Goal: Task Accomplishment & Management: Use online tool/utility

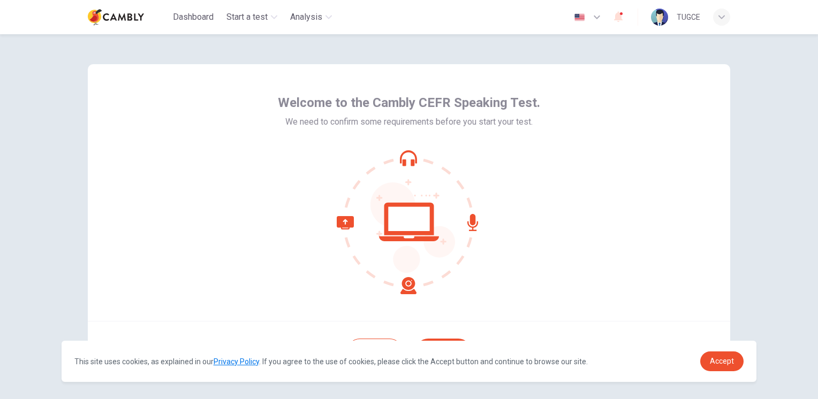
scroll to position [46, 0]
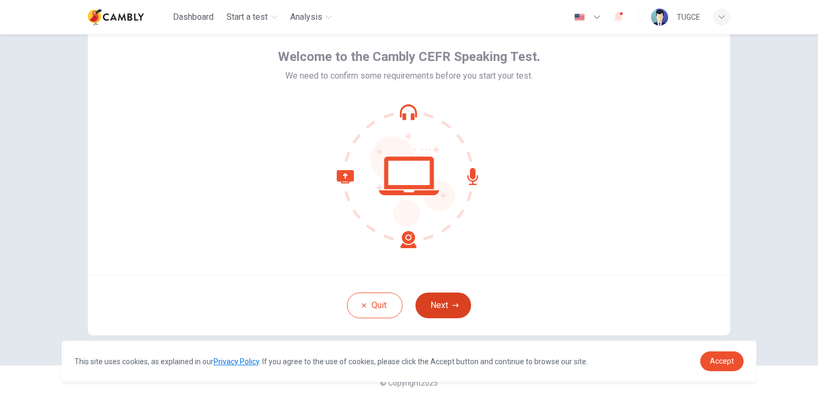
click at [445, 311] on button "Next" at bounding box center [443, 306] width 56 height 26
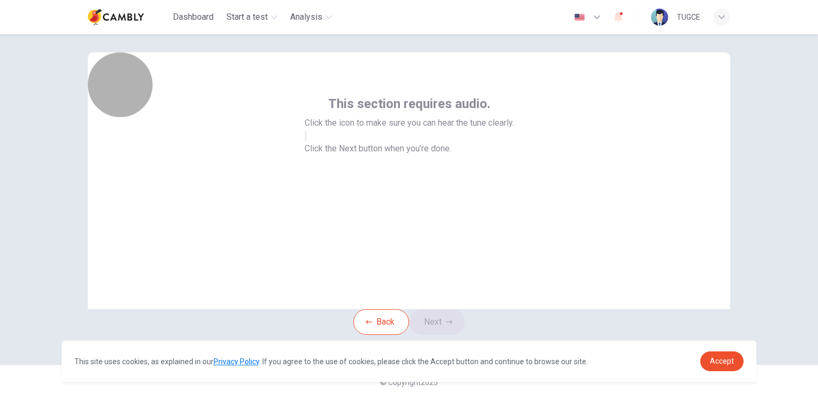
click at [306, 139] on icon "button" at bounding box center [306, 139] width 0 height 0
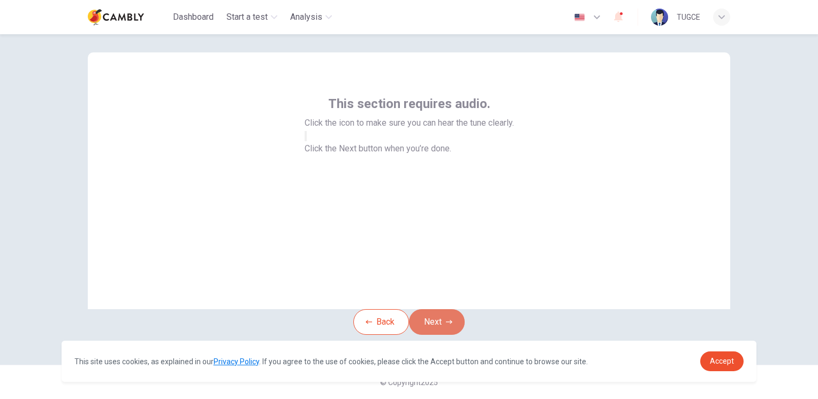
click at [431, 309] on button "Next" at bounding box center [437, 322] width 56 height 26
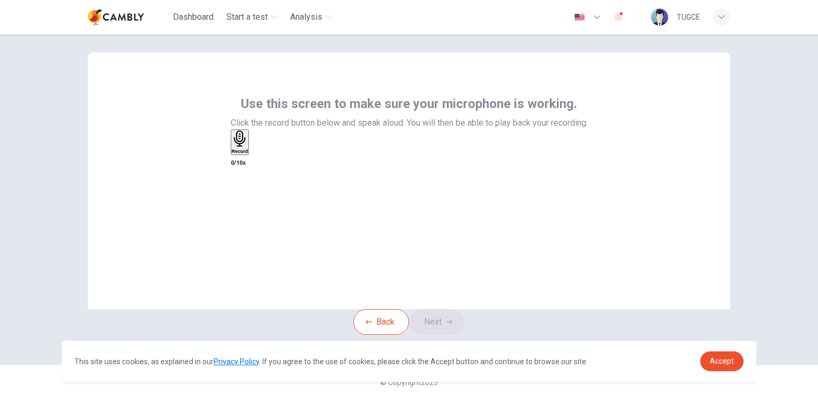
click at [248, 147] on icon "button" at bounding box center [240, 139] width 17 height 17
click at [250, 154] on h6 "Record" at bounding box center [242, 151] width 17 height 5
click at [250, 154] on div "Record" at bounding box center [242, 143] width 17 height 24
click at [240, 199] on icon "button" at bounding box center [236, 204] width 7 height 11
click at [247, 147] on icon "button" at bounding box center [241, 139] width 12 height 17
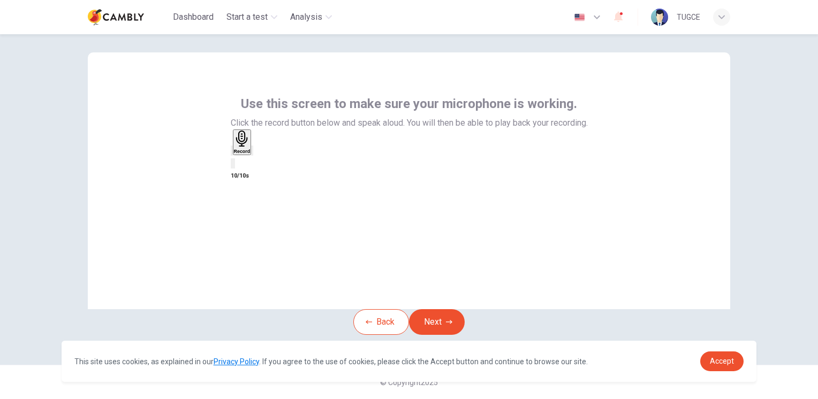
click at [668, 220] on div "Use this screen to make sure your microphone is working. Click the record butto…" at bounding box center [409, 180] width 642 height 257
click at [250, 144] on icon "button" at bounding box center [242, 139] width 17 height 17
click at [240, 199] on icon "button" at bounding box center [236, 204] width 7 height 11
click at [450, 309] on button "Next" at bounding box center [437, 322] width 56 height 26
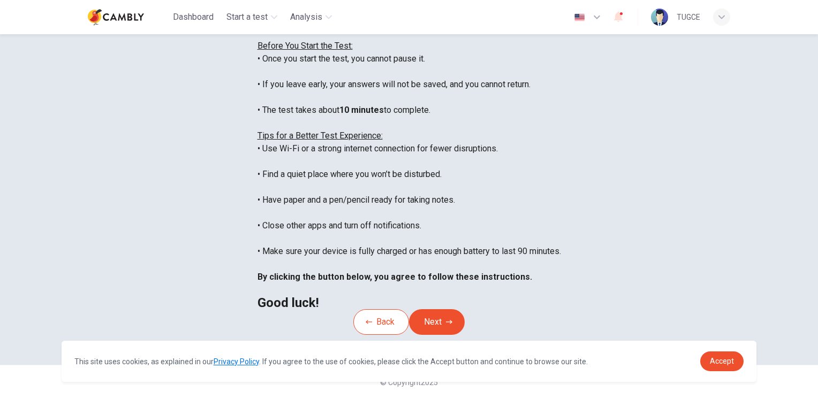
scroll to position [195, 0]
click at [434, 309] on button "Next" at bounding box center [437, 322] width 56 height 26
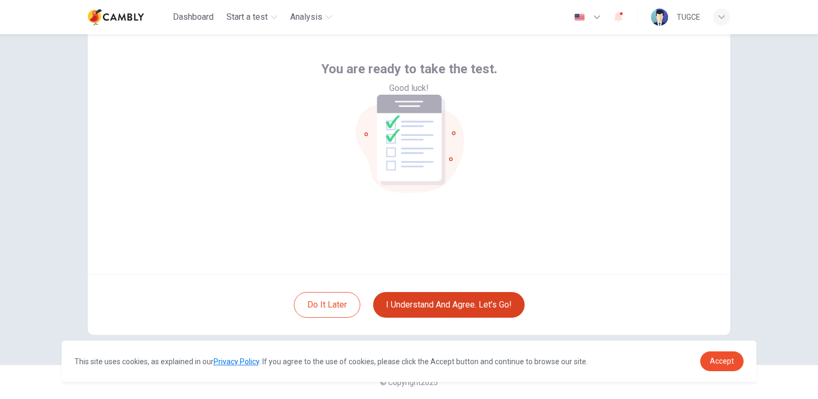
scroll to position [46, 0]
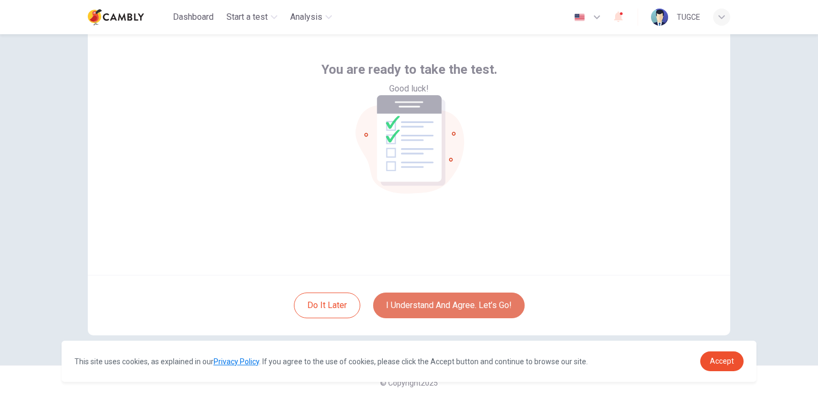
click at [430, 301] on button "I understand and agree. Let’s go!" at bounding box center [448, 306] width 151 height 26
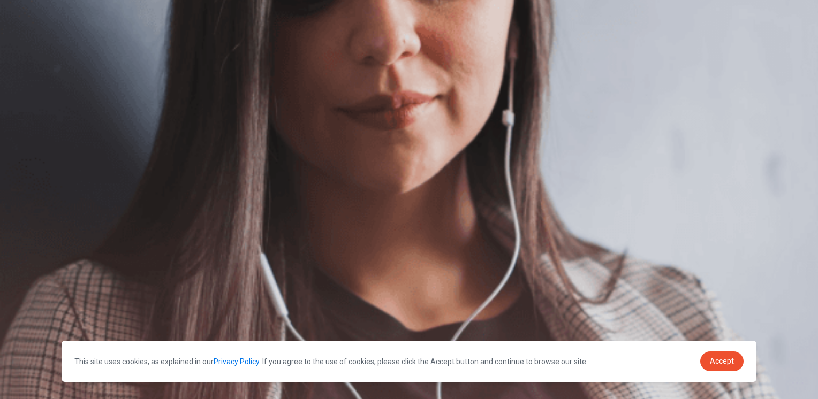
click at [31, 55] on button "Continue" at bounding box center [15, 75] width 31 height 40
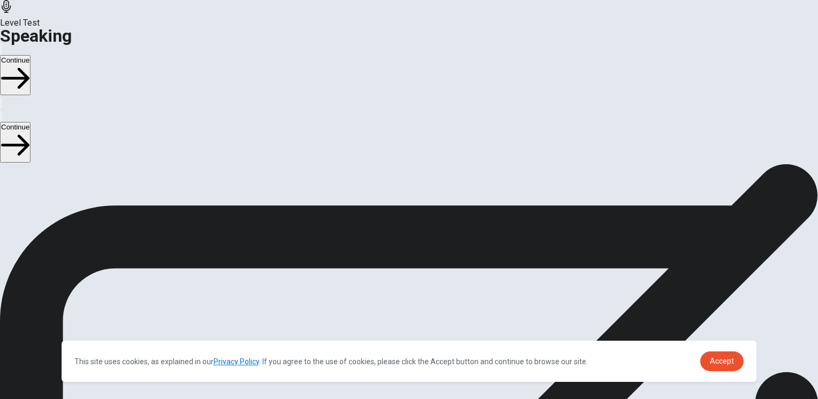
scroll to position [54, 0]
click at [396, 332] on icon "Play Audio" at bounding box center [396, 332] width 0 height 0
click at [31, 55] on button "Continue" at bounding box center [15, 75] width 31 height 40
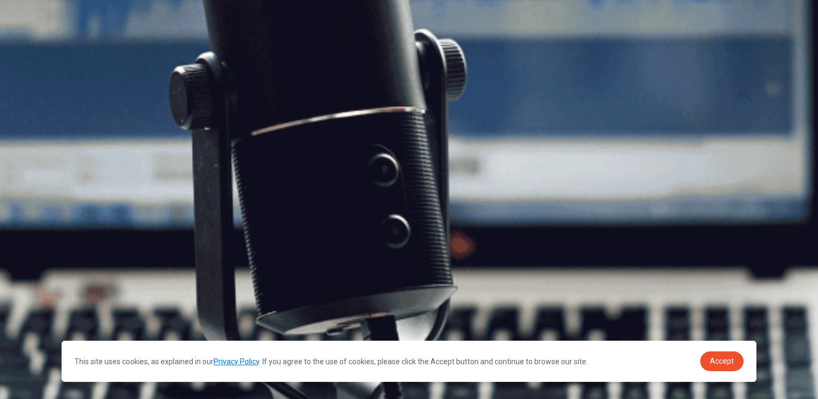
click at [31, 55] on button "Continue" at bounding box center [15, 75] width 31 height 40
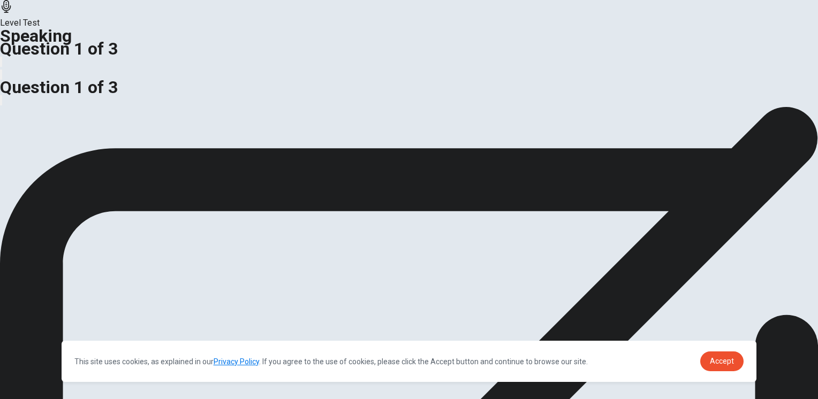
scroll to position [54, 0]
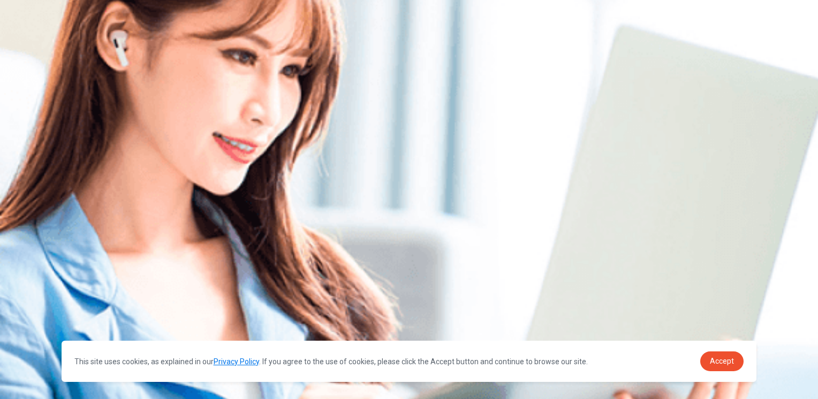
scroll to position [0, 0]
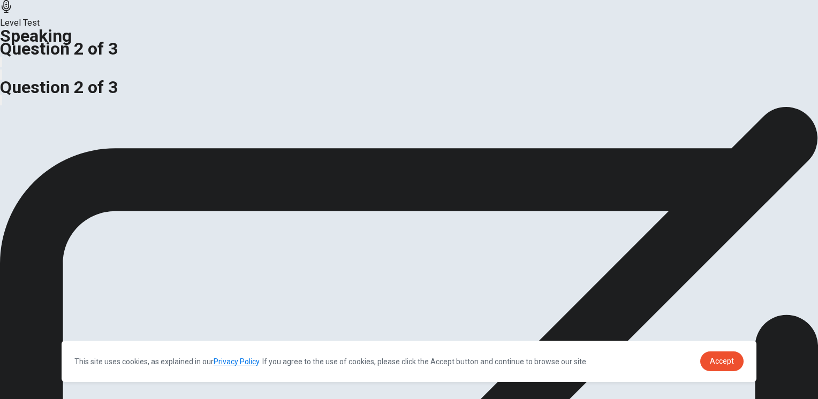
drag, startPoint x: 218, startPoint y: 258, endPoint x: 165, endPoint y: 247, distance: 54.2
click at [165, 118] on span "Should companies have strict supervision or allow employees to manage their own…" at bounding box center [168, 113] width 337 height 10
drag, startPoint x: 204, startPoint y: 159, endPoint x: 93, endPoint y: 136, distance: 113.7
click at [91, 72] on div "Do you think having a good location is the most important factor for a business…" at bounding box center [409, 60] width 818 height 26
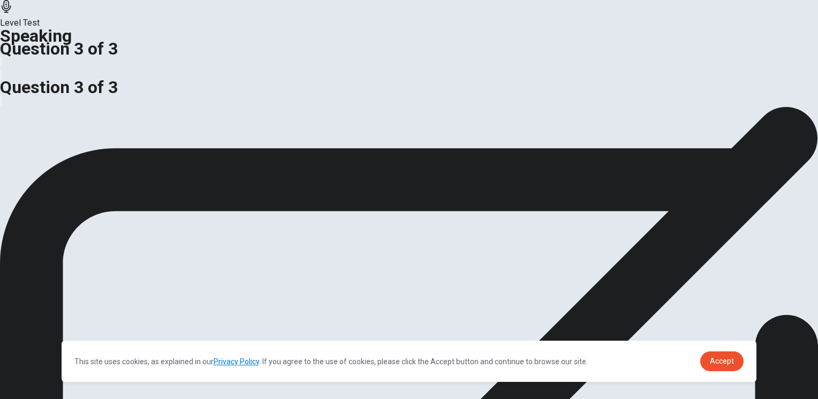
drag, startPoint x: 196, startPoint y: 159, endPoint x: 95, endPoint y: 142, distance: 102.1
click at [91, 72] on div "Do you think having a good location is the most important factor for a business…" at bounding box center [409, 60] width 818 height 26
drag, startPoint x: 157, startPoint y: 159, endPoint x: 116, endPoint y: 142, distance: 44.9
click at [124, 58] on span "Do you think having a good location is the most important factor for a business…" at bounding box center [171, 53] width 342 height 10
drag, startPoint x: 108, startPoint y: 143, endPoint x: 206, endPoint y: 157, distance: 99.0
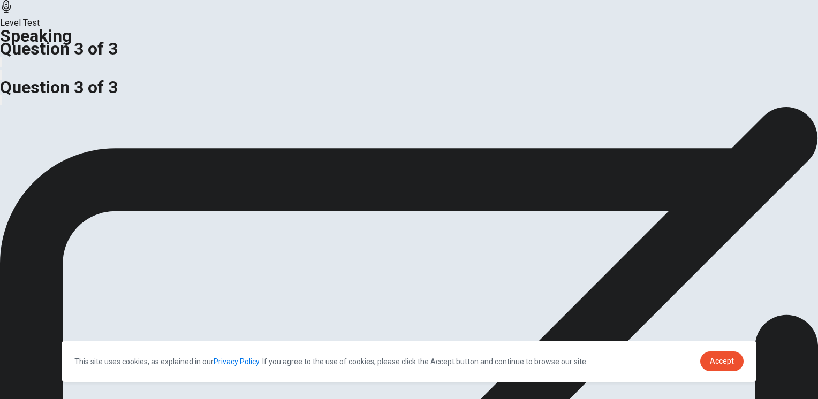
click at [199, 72] on div "Do you think having a good location is the most important factor for a business…" at bounding box center [409, 60] width 818 height 26
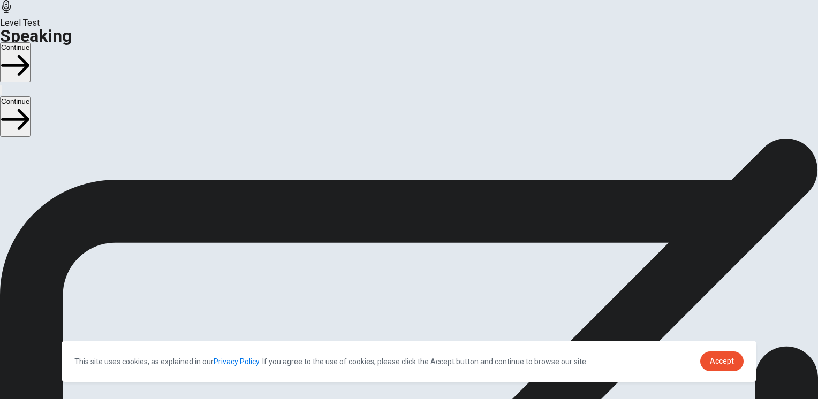
click at [31, 42] on button "Continue" at bounding box center [15, 62] width 31 height 40
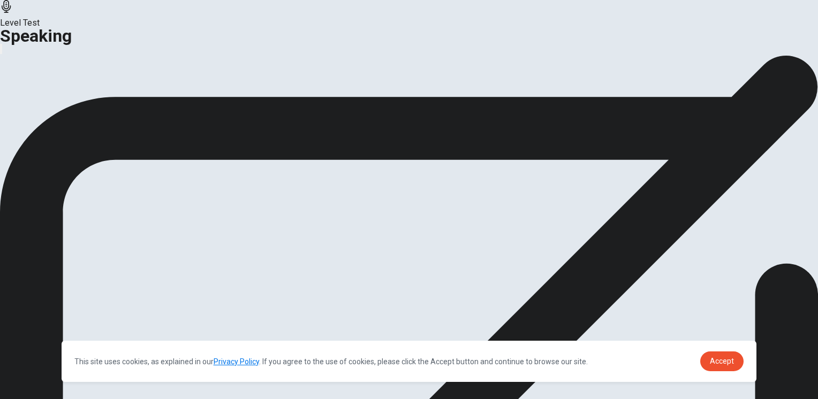
click at [473, 135] on div "Analysis Continue" at bounding box center [409, 127] width 818 height 16
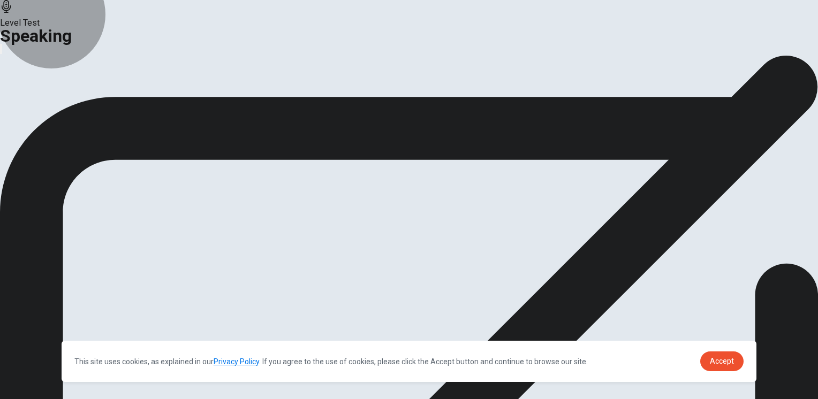
click at [86, 131] on icon "button" at bounding box center [80, 125] width 11 height 11
